Goal: Transaction & Acquisition: Purchase product/service

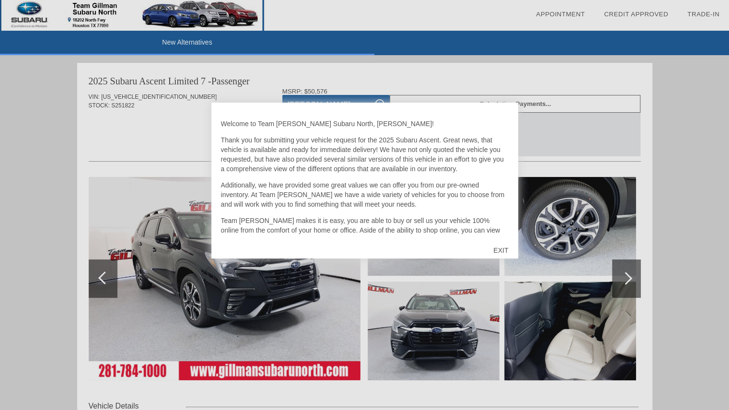
click at [500, 250] on div "EXIT" at bounding box center [501, 250] width 34 height 29
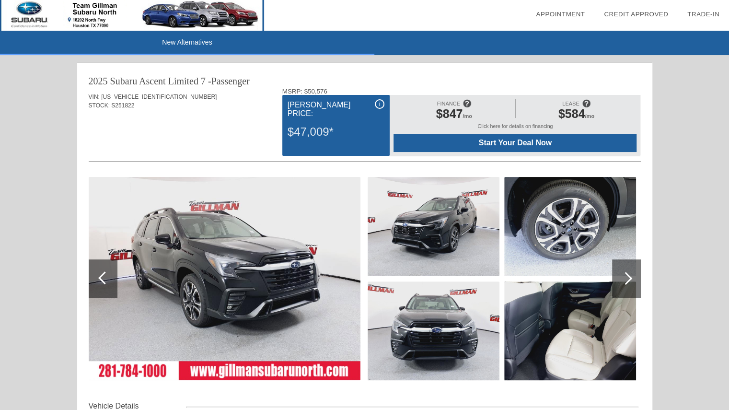
click at [467, 144] on span "Start Your Deal Now" at bounding box center [515, 143] width 219 height 9
click at [573, 321] on img at bounding box center [570, 330] width 132 height 99
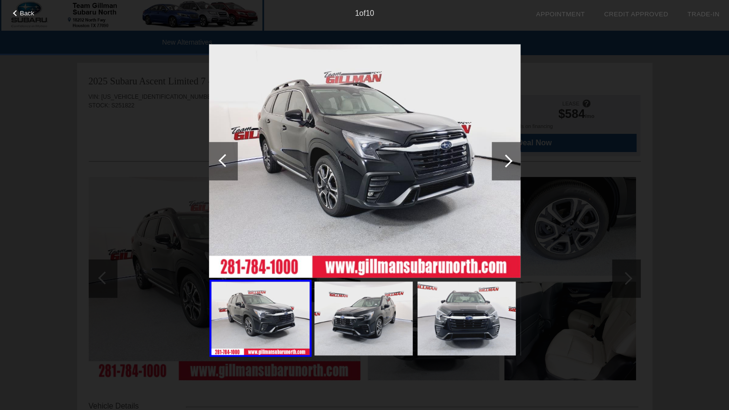
click at [505, 160] on div at bounding box center [506, 160] width 13 height 13
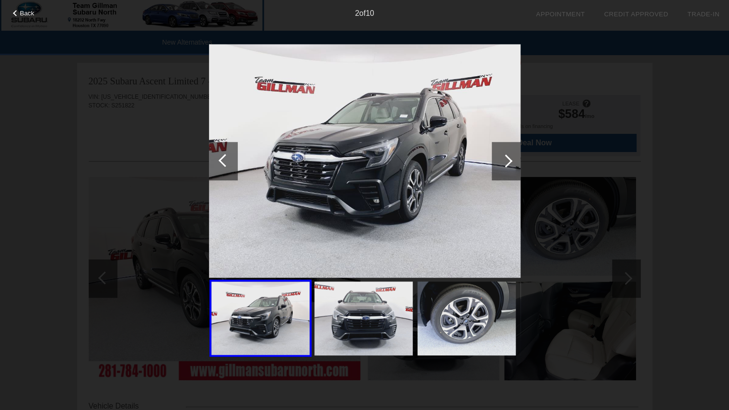
click at [505, 160] on div at bounding box center [506, 160] width 13 height 13
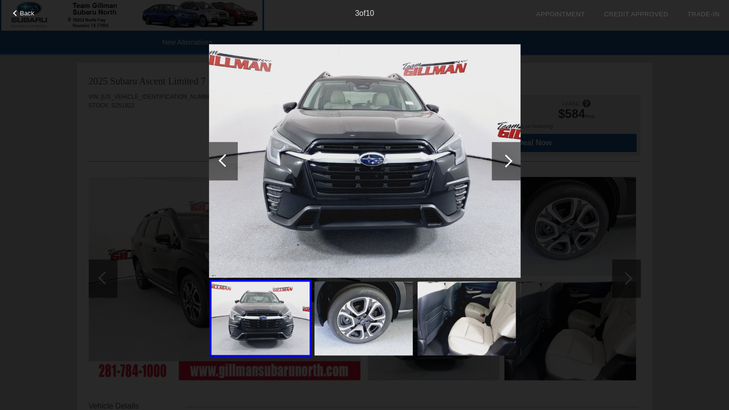
click at [505, 160] on div at bounding box center [506, 160] width 13 height 13
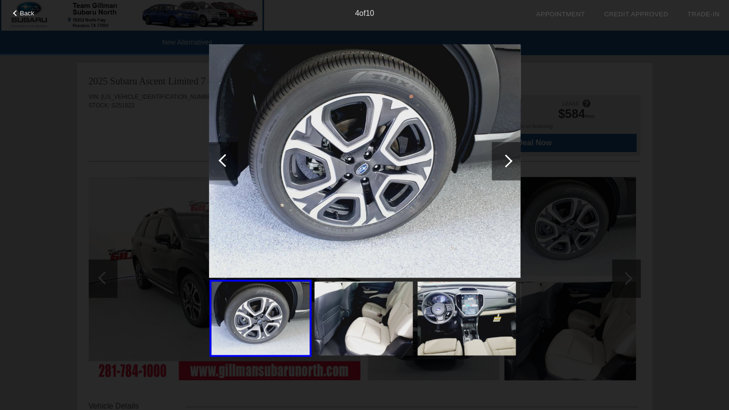
click at [505, 160] on div at bounding box center [506, 160] width 13 height 13
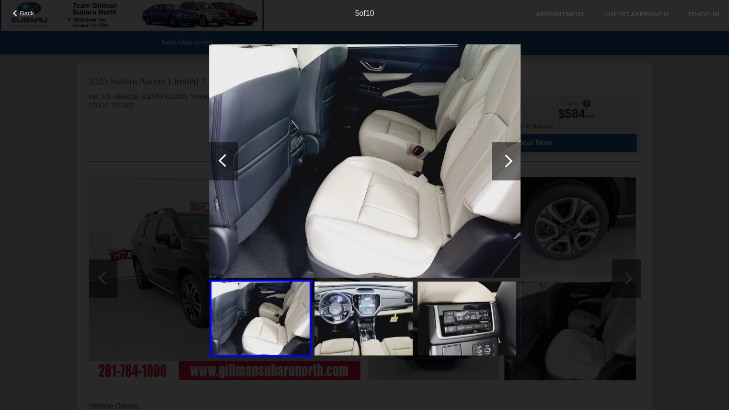
click at [505, 160] on div at bounding box center [506, 160] width 13 height 13
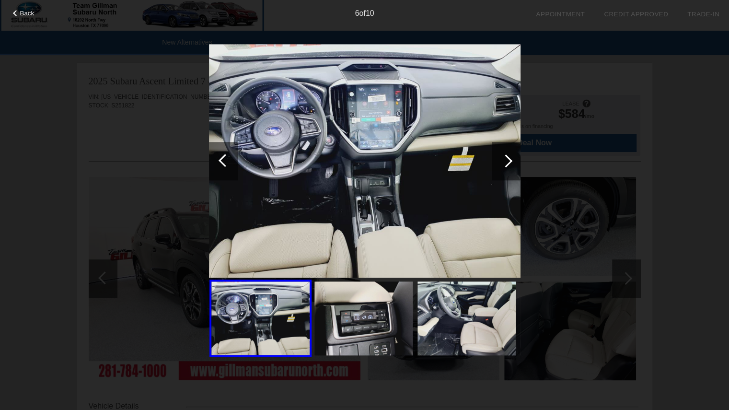
click at [505, 160] on div at bounding box center [506, 160] width 13 height 13
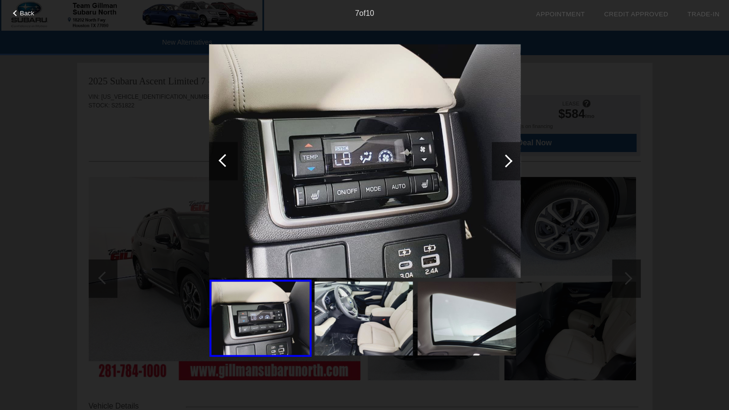
click at [505, 160] on div at bounding box center [506, 160] width 13 height 13
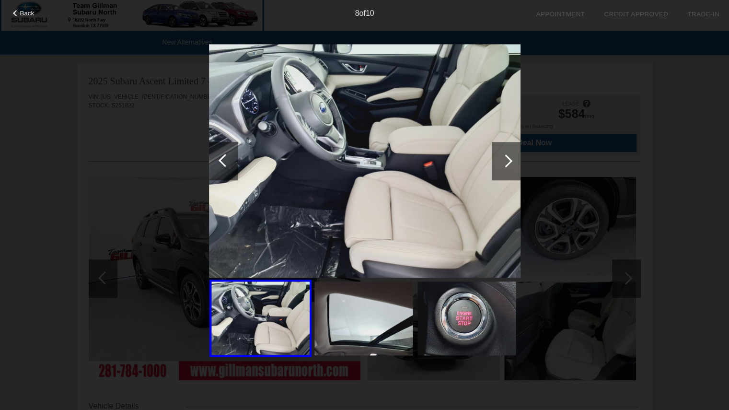
click at [505, 160] on div at bounding box center [506, 160] width 13 height 13
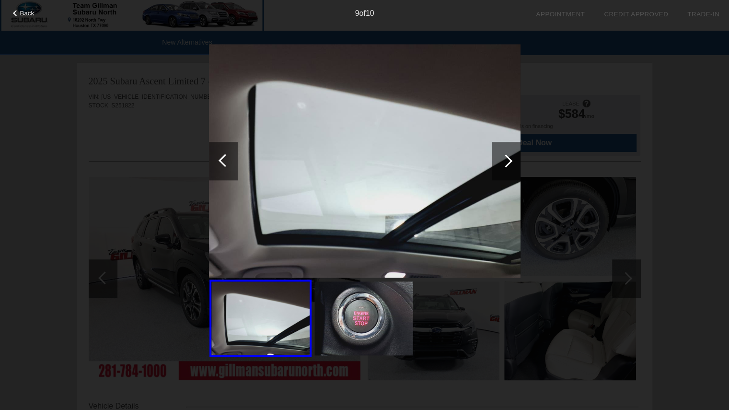
click at [505, 160] on div at bounding box center [506, 160] width 13 height 13
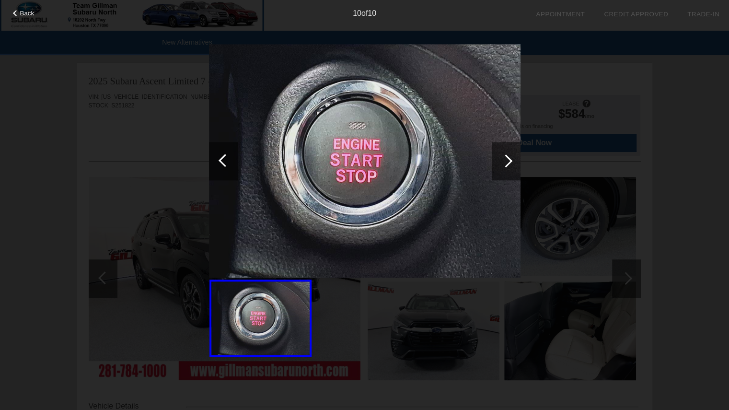
click at [505, 160] on div at bounding box center [506, 160] width 13 height 13
click at [661, 136] on div "Back 10 of 10" at bounding box center [364, 205] width 729 height 410
click at [279, 308] on div at bounding box center [260, 317] width 102 height 77
click at [507, 165] on div at bounding box center [506, 161] width 29 height 38
click at [684, 197] on div "Back 10 of 10" at bounding box center [364, 205] width 729 height 410
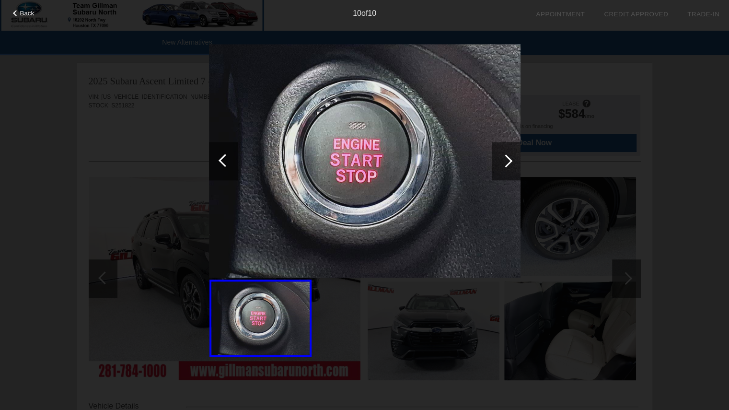
click at [537, 356] on div "Back 10 of 10" at bounding box center [364, 205] width 729 height 410
click at [31, 15] on span "Back" at bounding box center [27, 13] width 14 height 7
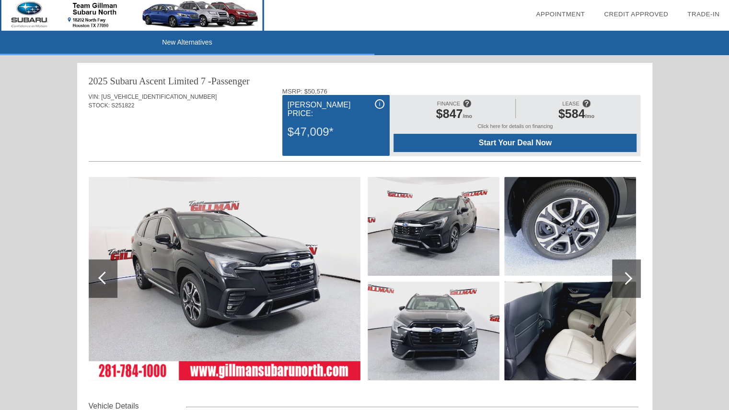
click at [378, 105] on div "i" at bounding box center [380, 104] width 10 height 10
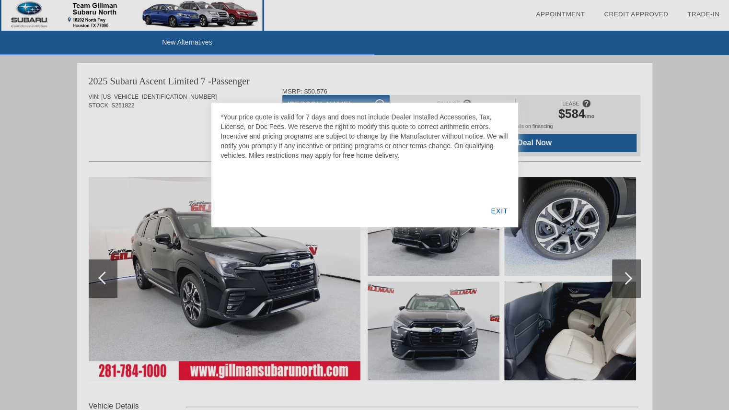
click at [508, 214] on div "EXIT" at bounding box center [499, 211] width 37 height 33
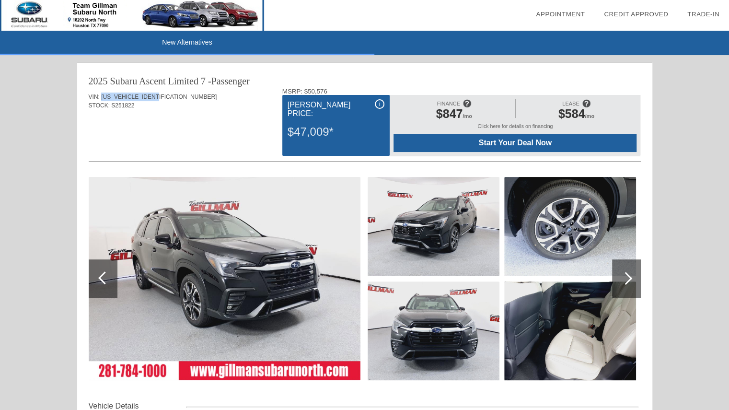
drag, startPoint x: 164, startPoint y: 94, endPoint x: 102, endPoint y: 93, distance: 62.4
click at [102, 93] on div "VIN: [US_VEHICLE_IDENTIFICATION_NUMBER]" at bounding box center [365, 97] width 552 height 9
copy span "[US_VEHICLE_IDENTIFICATION_NUMBER]"
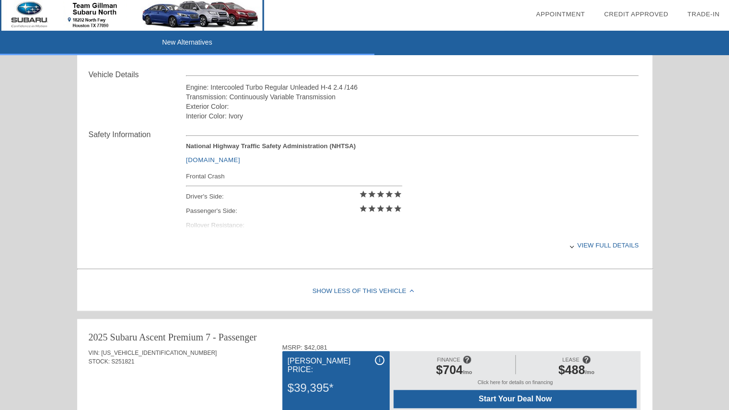
scroll to position [479, 0]
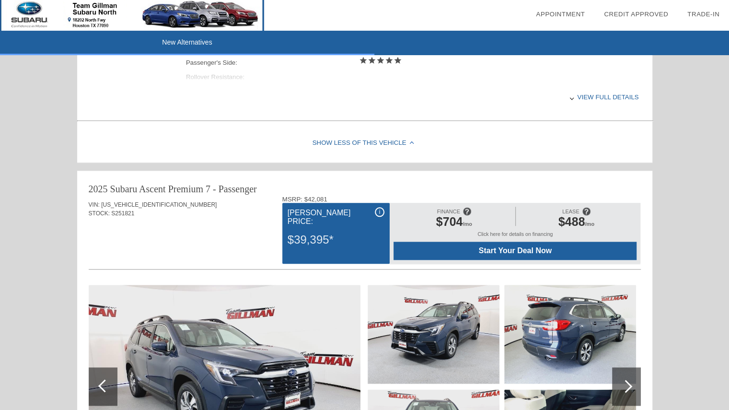
click at [593, 93] on div "View full details" at bounding box center [412, 96] width 453 height 23
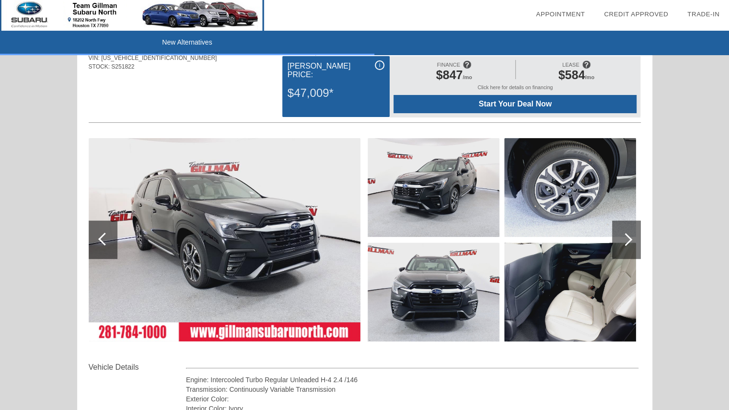
scroll to position [0, 0]
